Goal: Task Accomplishment & Management: Manage account settings

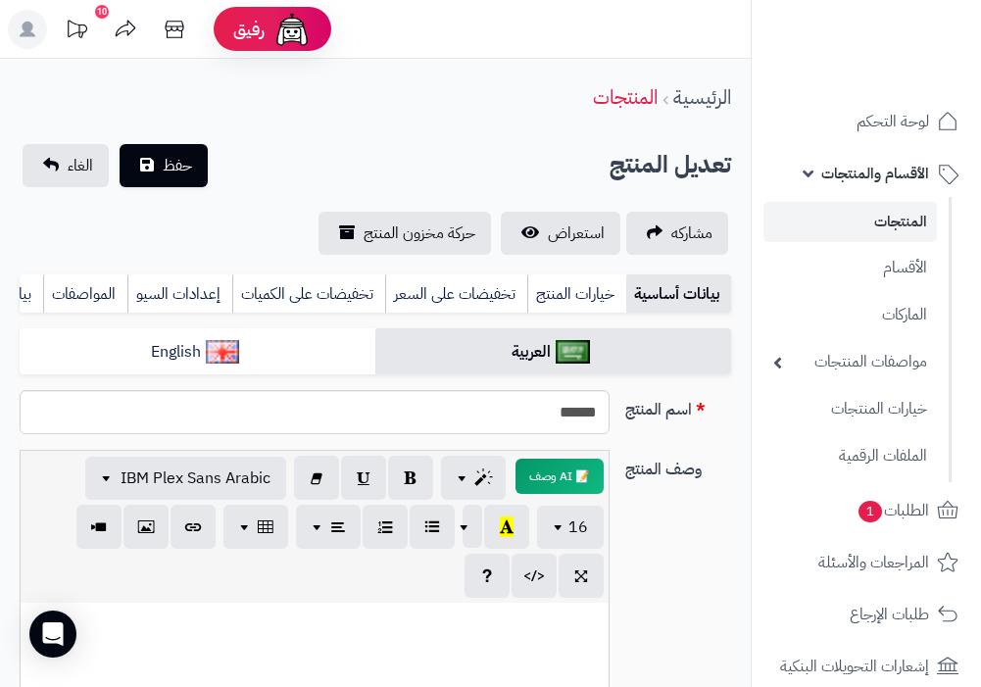
select select
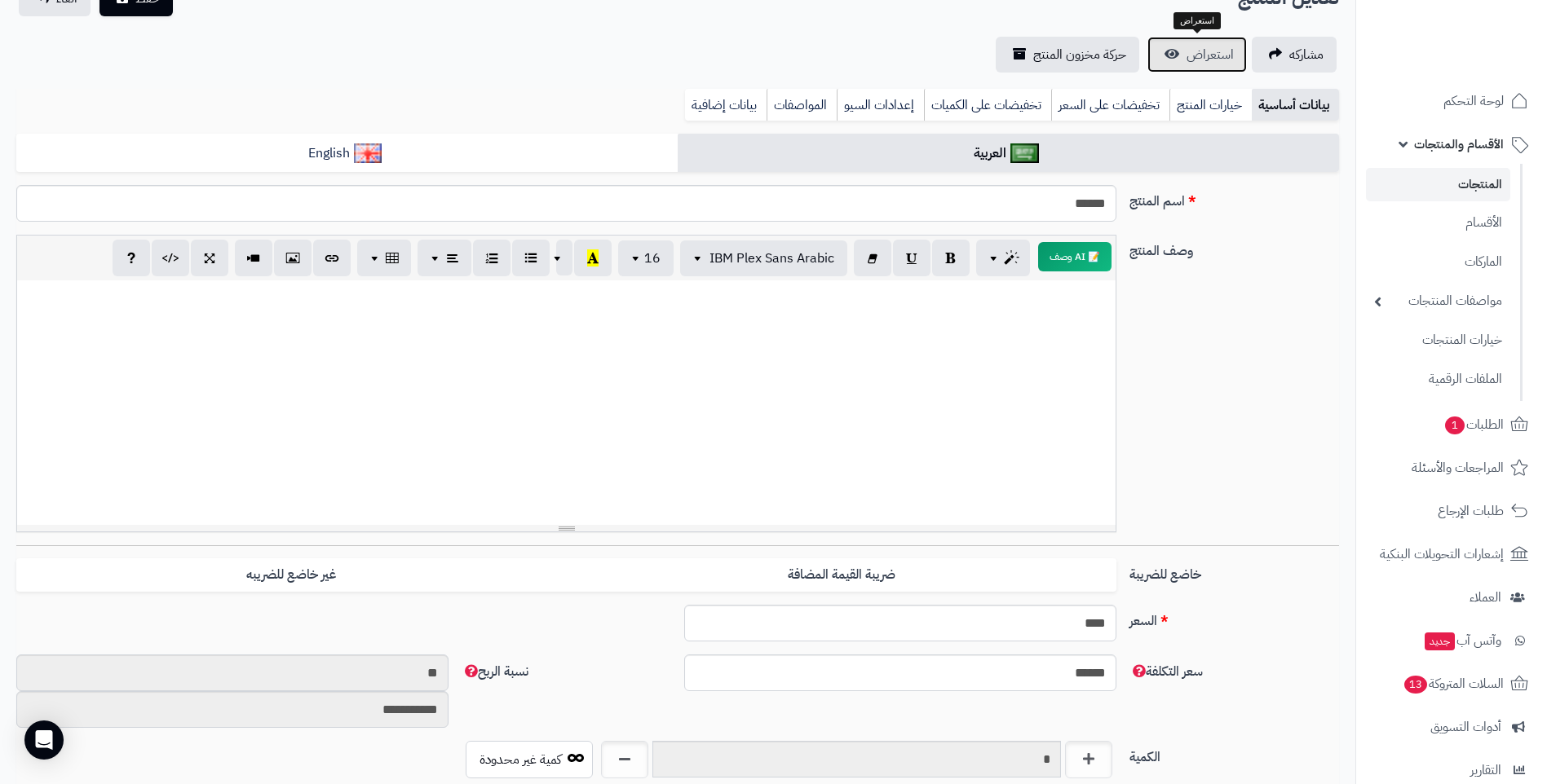
scroll to position [0, 12]
click at [815, 426] on span "الطلبات 1" at bounding box center [1473, 424] width 61 height 22
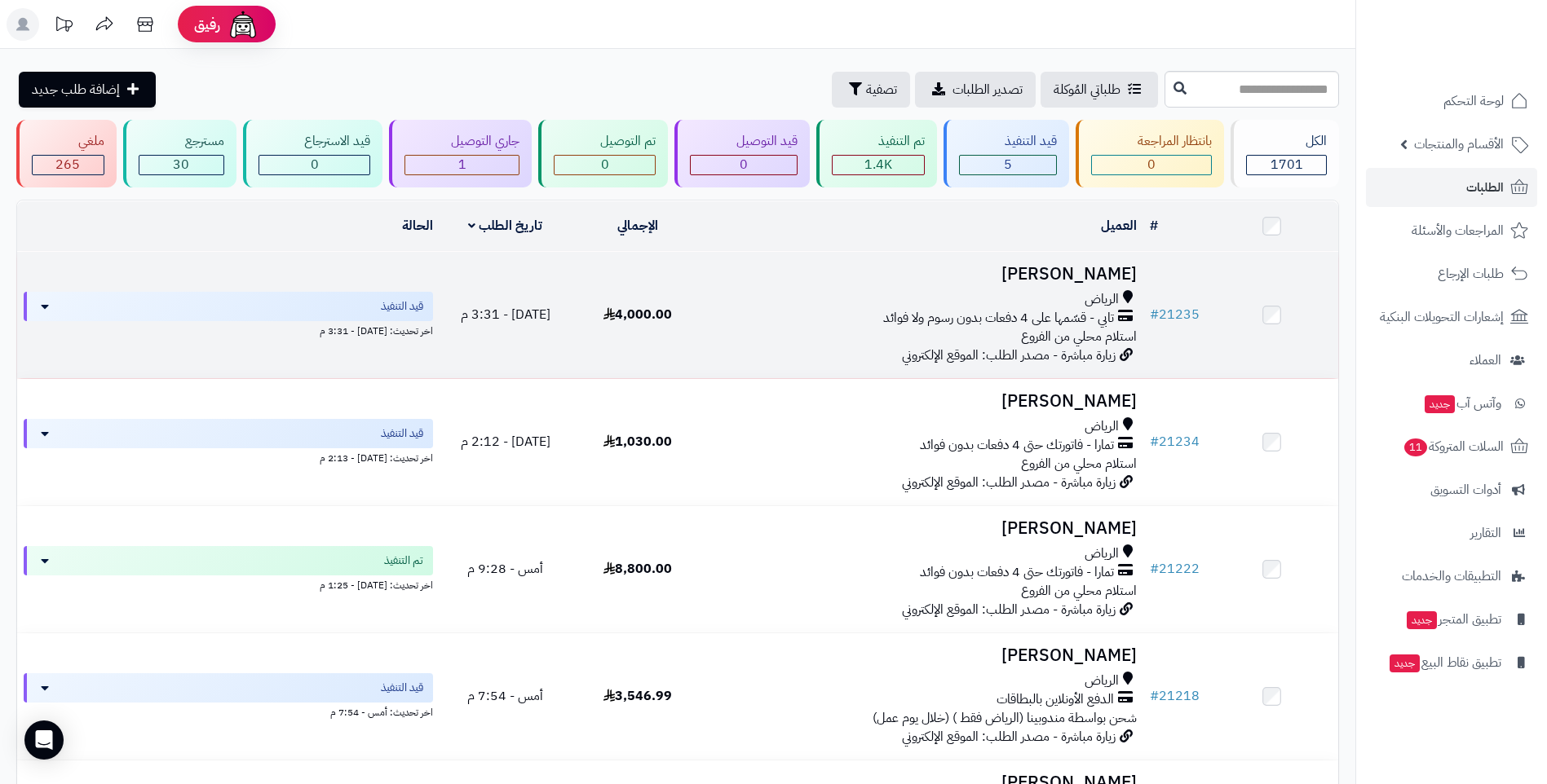
click at [909, 324] on span "تابي - قسّمها على 4 دفعات بدون رسوم ولا فوائد" at bounding box center [998, 318] width 230 height 19
click at [909, 323] on span "تابي - قسّمها على 4 دفعات بدون رسوم ولا فوائد" at bounding box center [998, 318] width 230 height 19
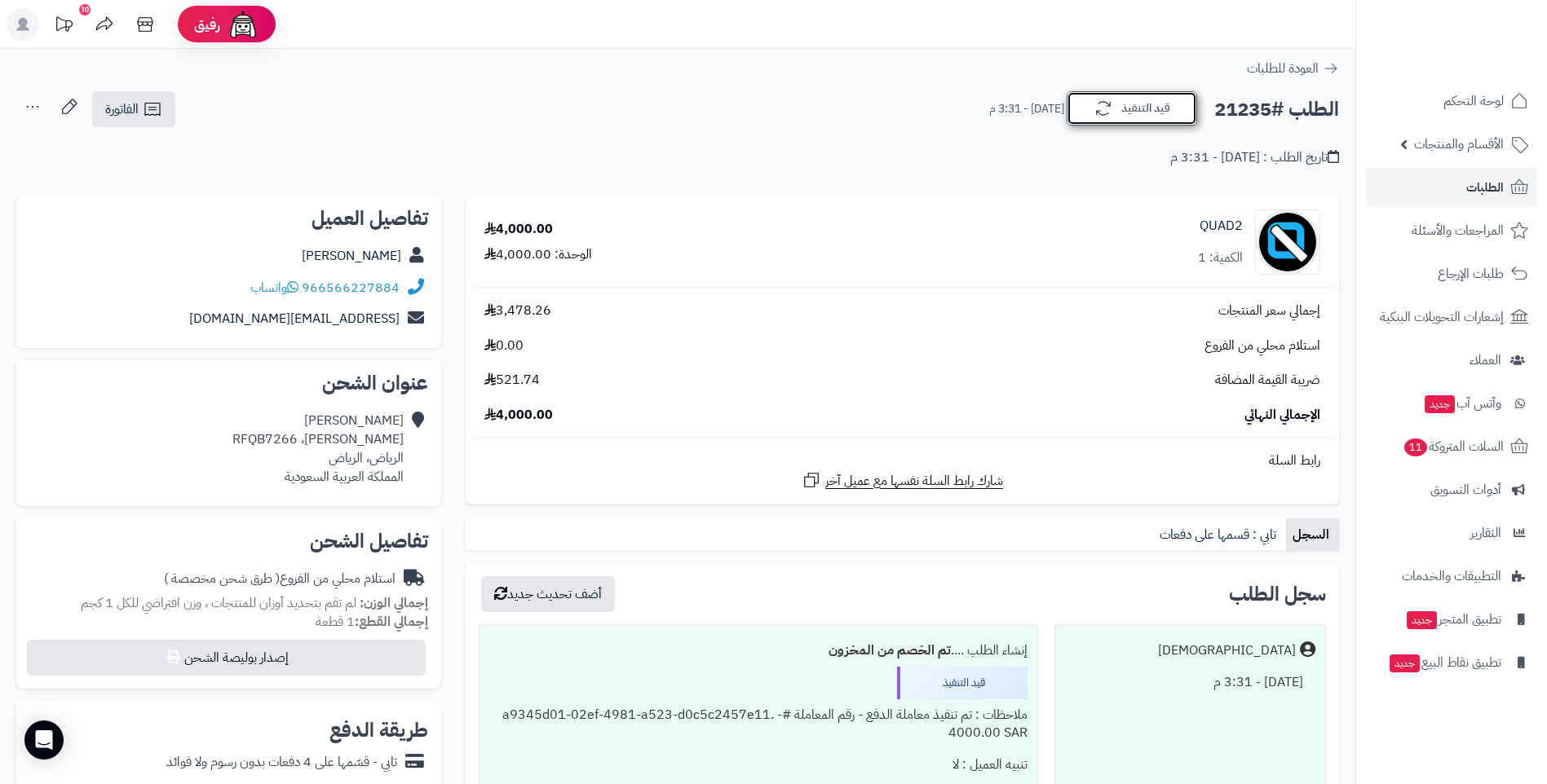
click at [1100, 112] on icon "button" at bounding box center [1104, 109] width 20 height 20
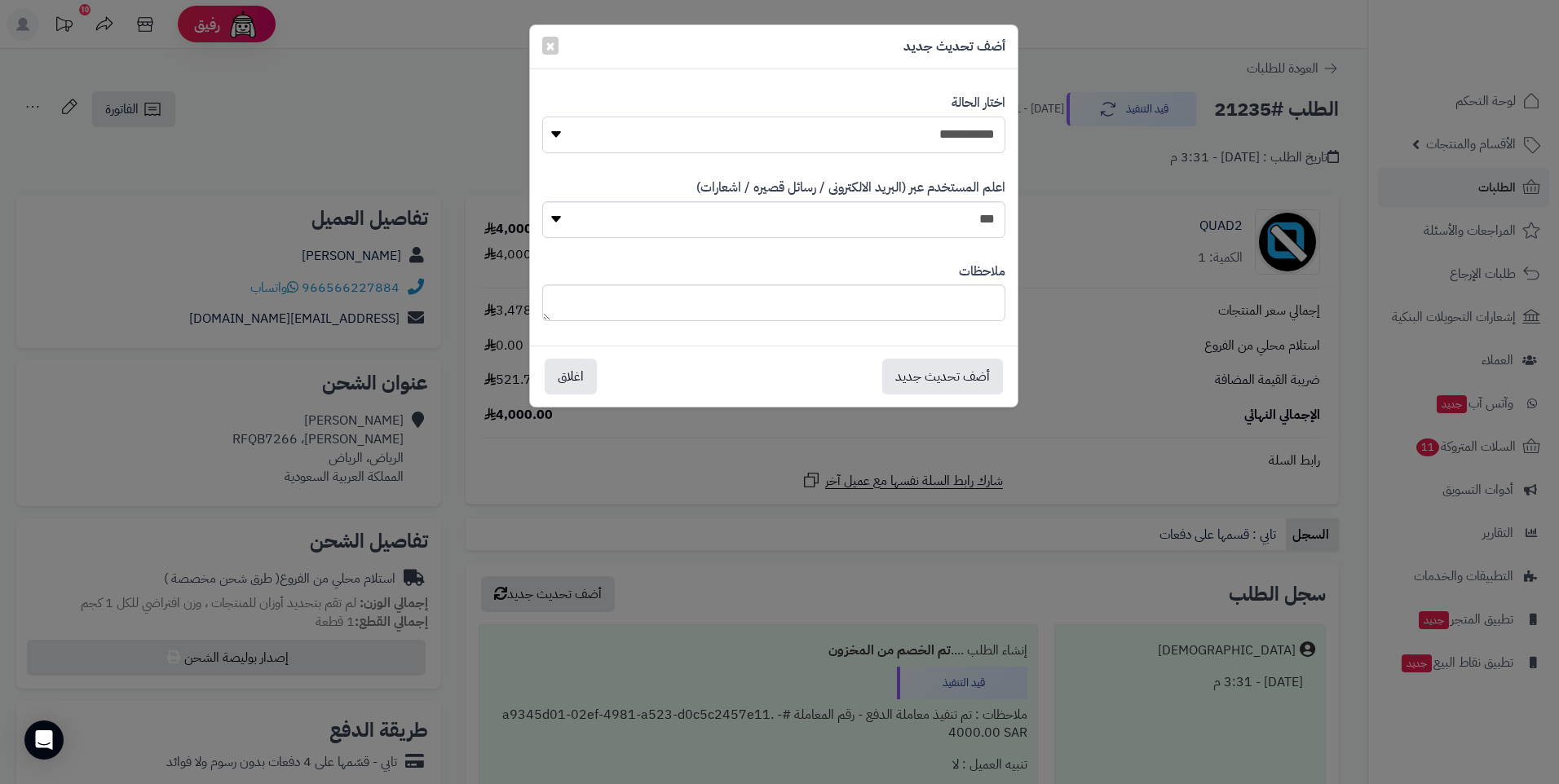
click at [558, 137] on select "**********" at bounding box center [774, 135] width 463 height 37
select select "*"
click at [542, 116] on select "**********" at bounding box center [774, 135] width 463 height 37
click at [961, 379] on button "أضف تحديث جديد" at bounding box center [943, 375] width 121 height 36
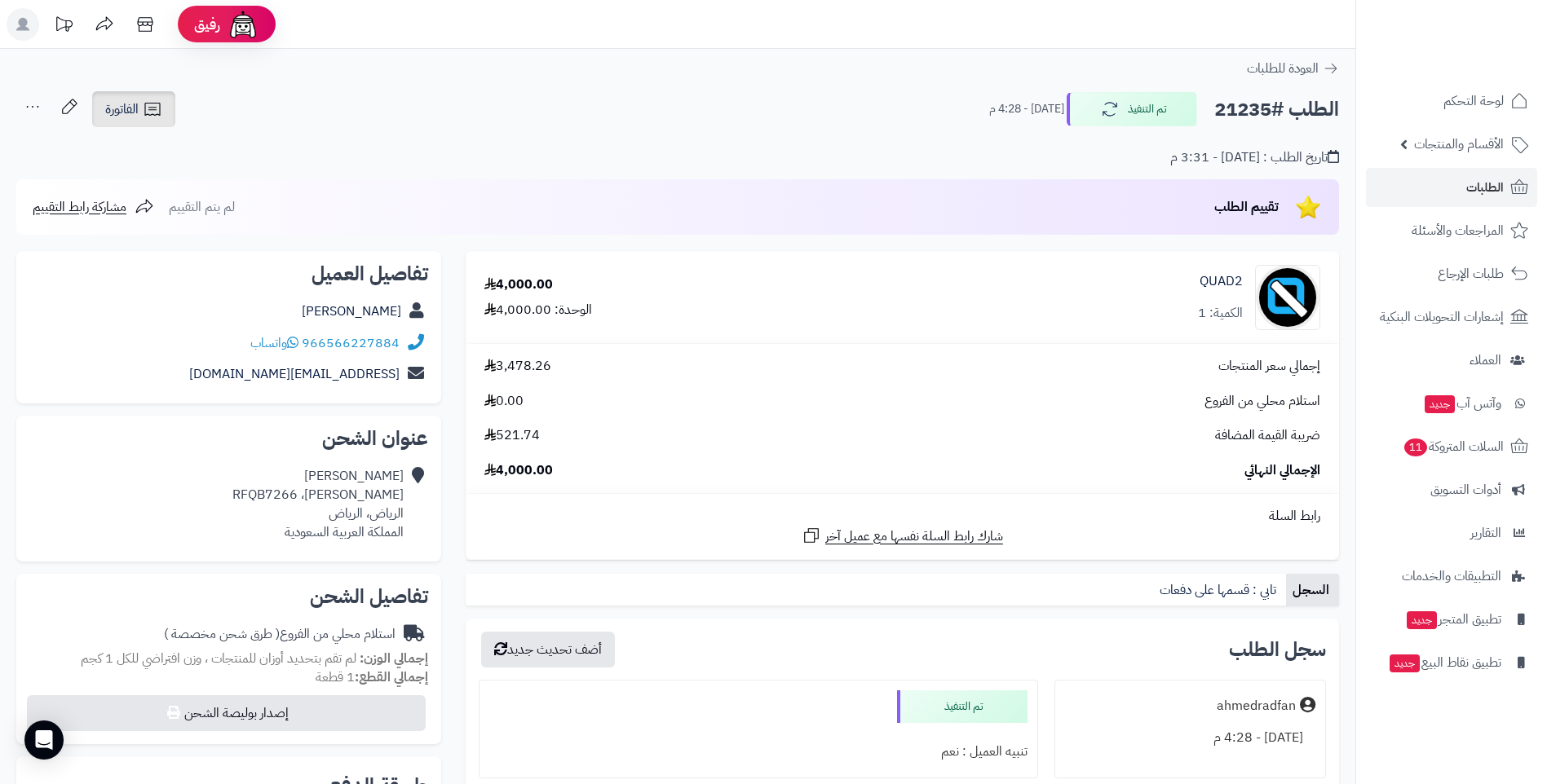
click at [156, 111] on icon at bounding box center [153, 110] width 20 height 20
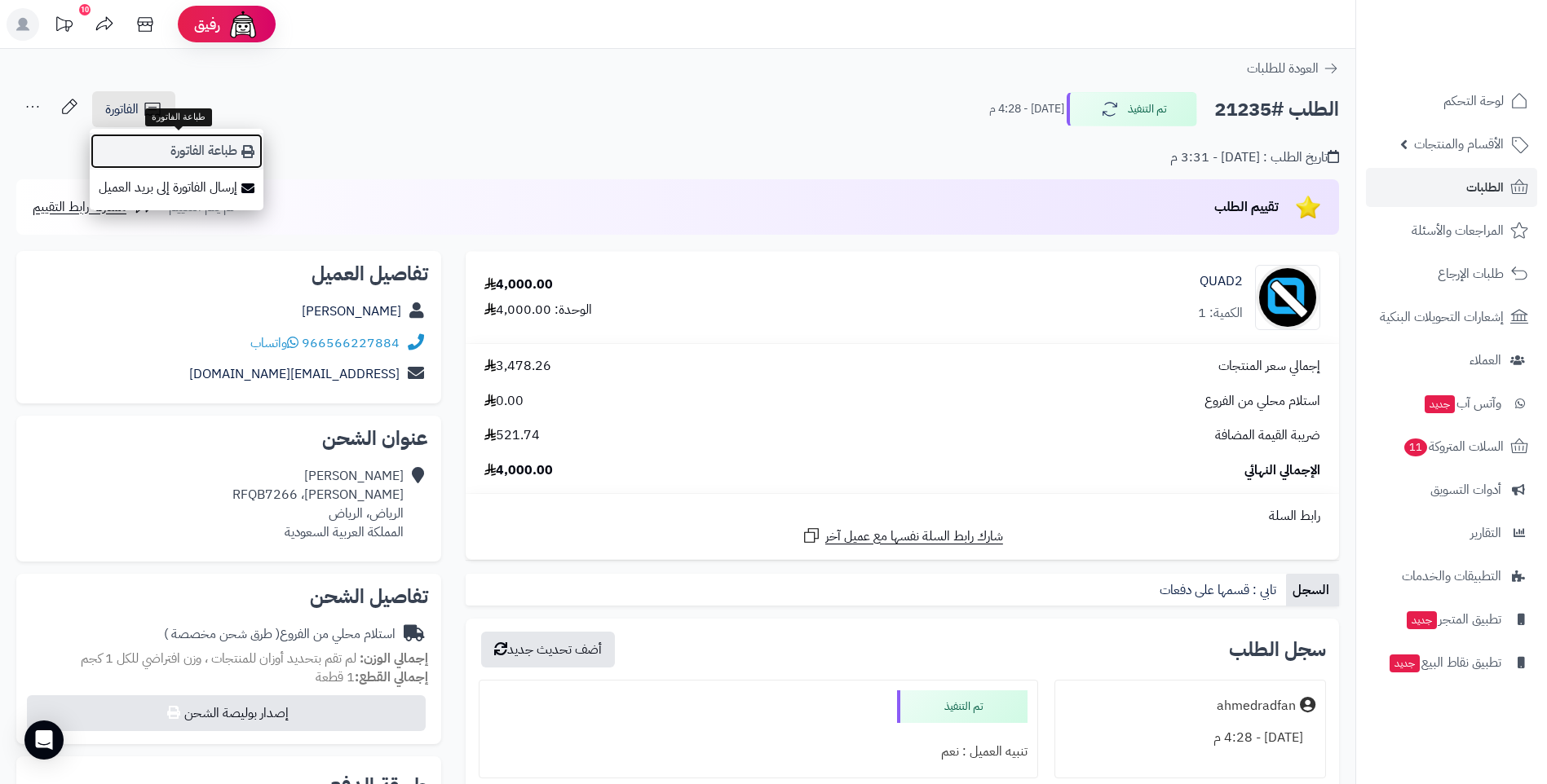
click at [198, 150] on link "طباعة الفاتورة" at bounding box center [176, 151] width 174 height 37
